Goal: Task Accomplishment & Management: Manage account settings

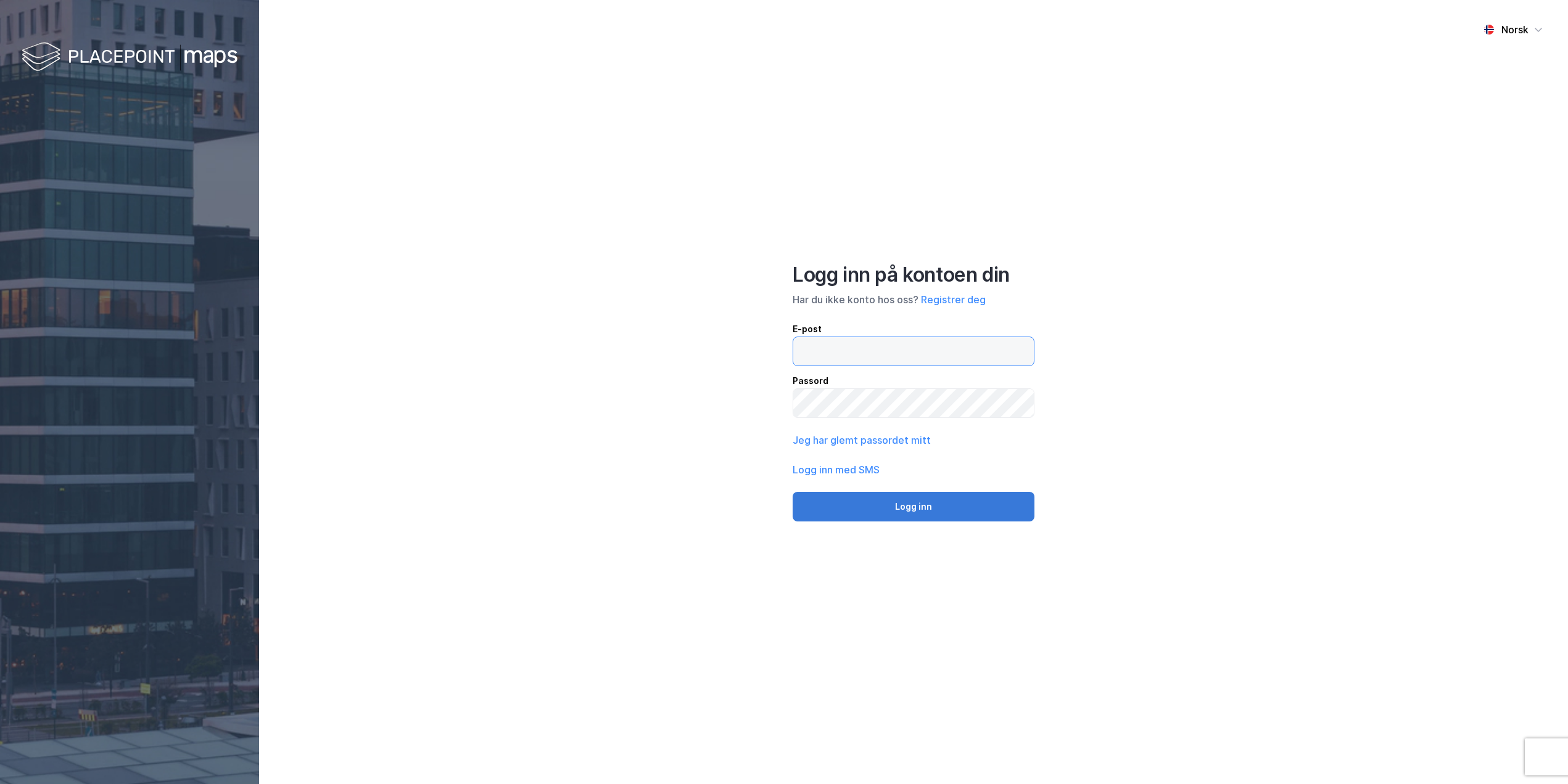
type input "[EMAIL_ADDRESS][DOMAIN_NAME]"
click at [908, 513] on button "Logg inn" at bounding box center [913, 506] width 241 height 29
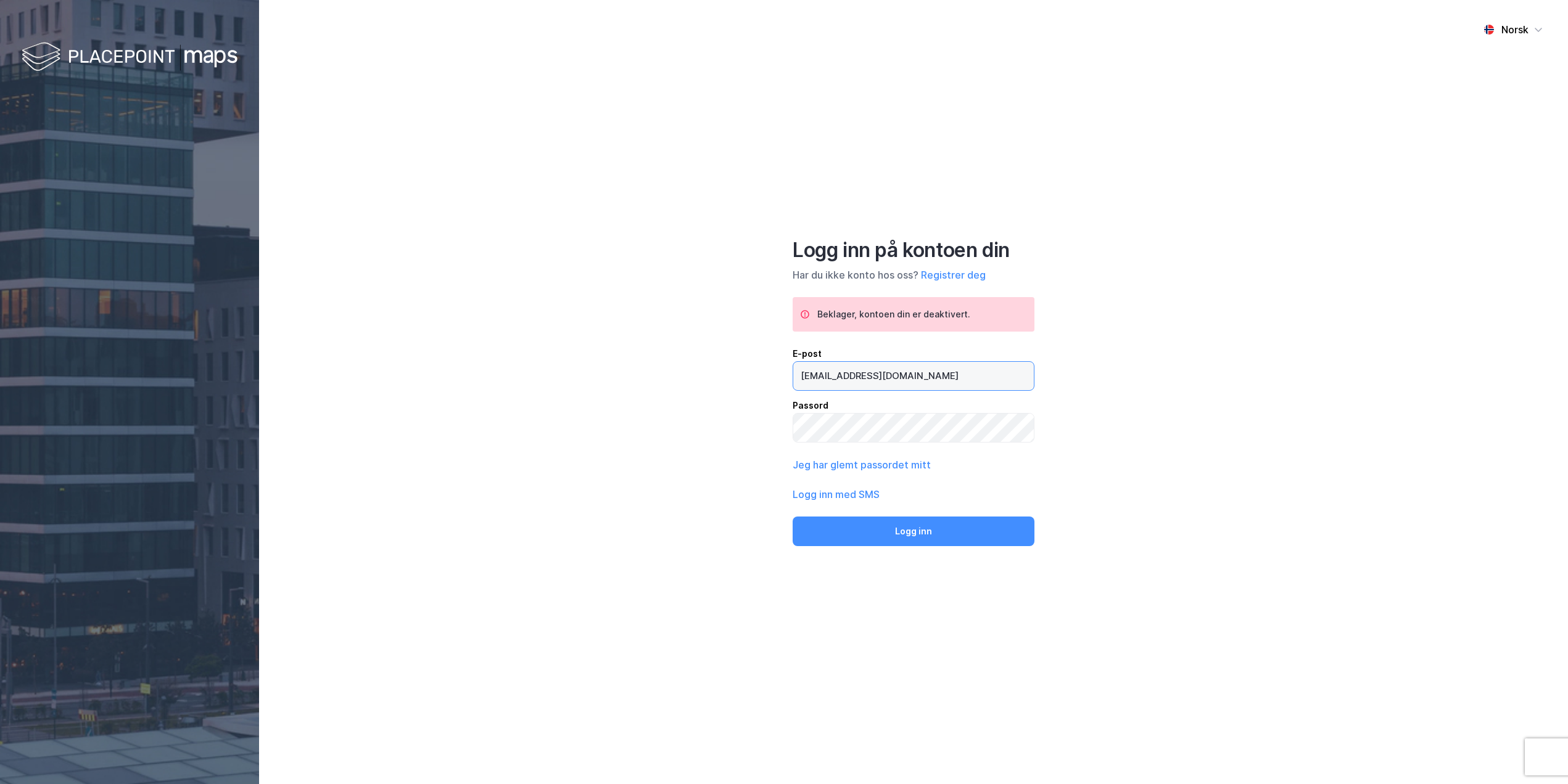
click at [915, 379] on input "[EMAIL_ADDRESS][DOMAIN_NAME]" at bounding box center [914, 376] width 241 height 29
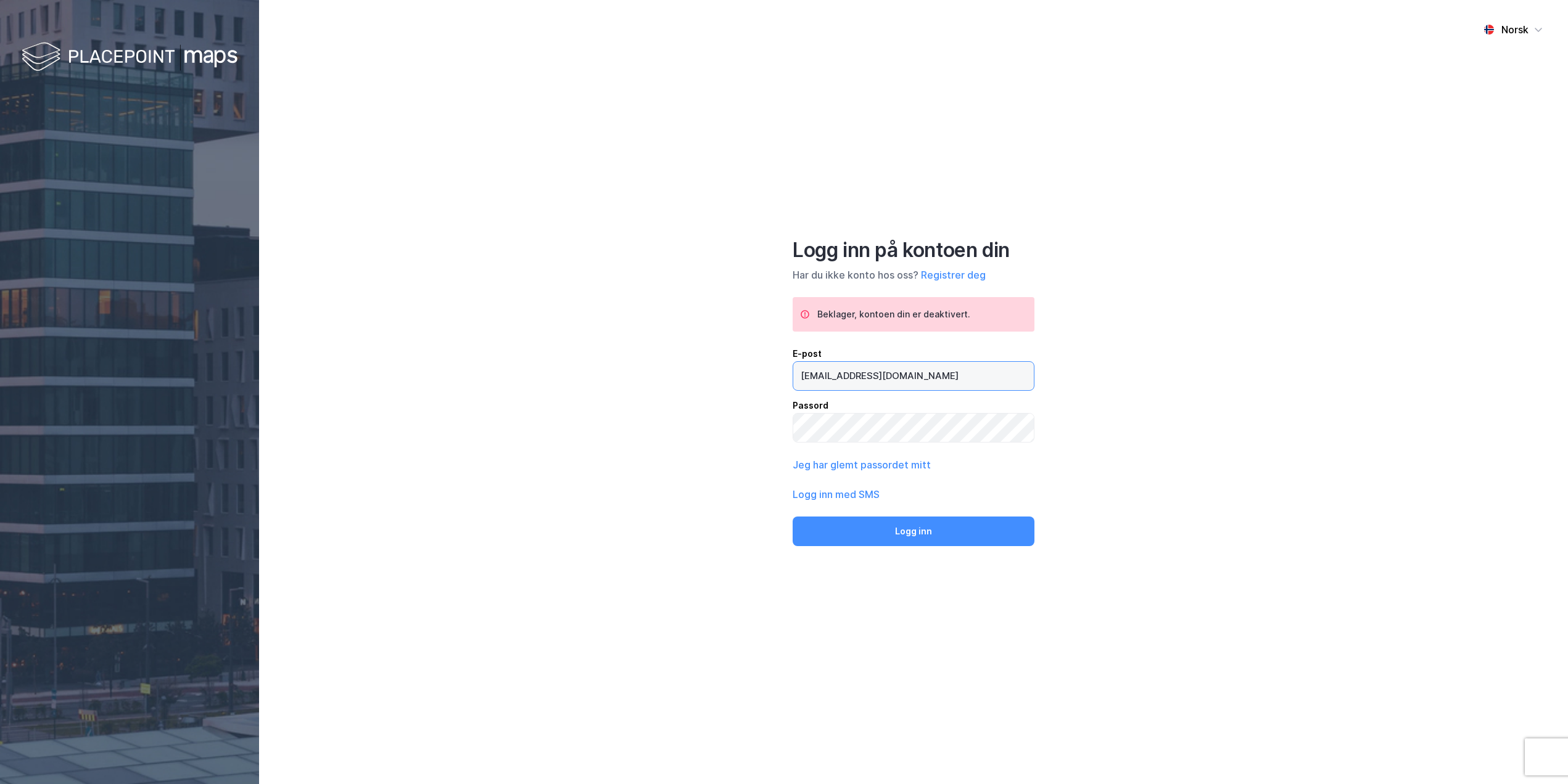
click at [915, 379] on input "[EMAIL_ADDRESS][DOMAIN_NAME]" at bounding box center [914, 376] width 241 height 29
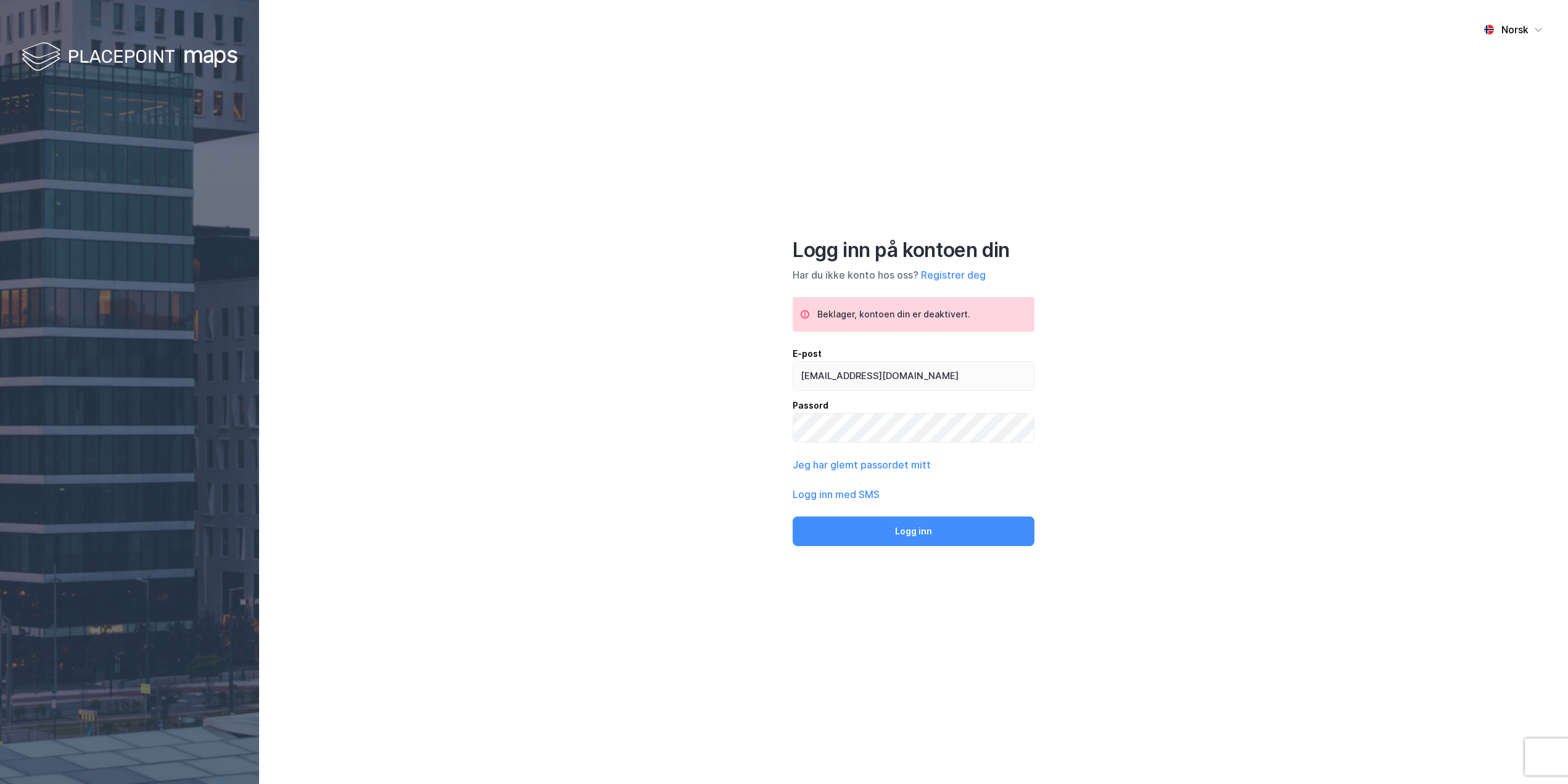
click at [1094, 399] on div "Norsk Logg inn på kontoen din Har du ikke konto hos oss? Registrer deg Beklager…" at bounding box center [913, 392] width 1309 height 784
click at [1138, 422] on div "Norsk Logg inn på kontoen din Har du ikke konto hos oss? Registrer deg Beklager…" at bounding box center [913, 392] width 1309 height 784
